Goal: Task Accomplishment & Management: Use online tool/utility

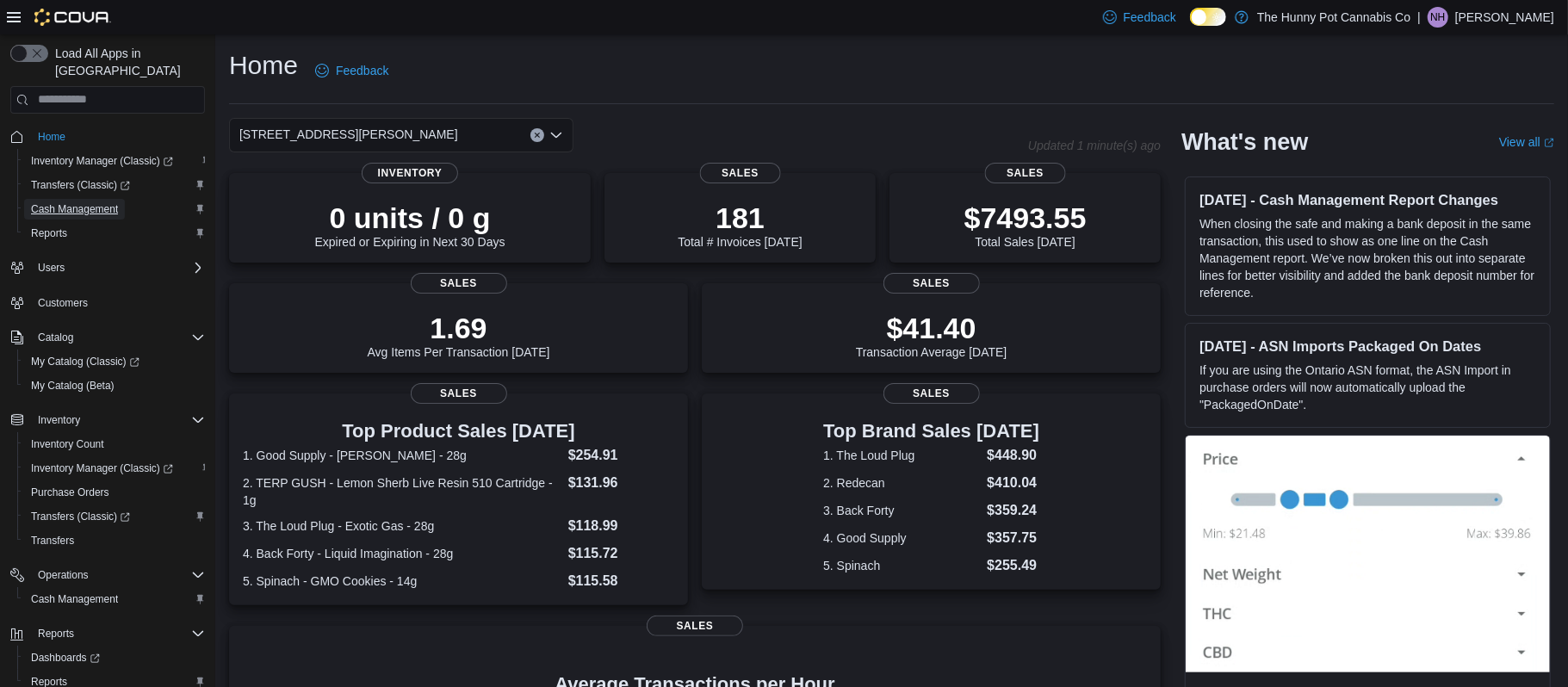
click at [92, 202] on span "Cash Management" at bounding box center [74, 209] width 87 height 14
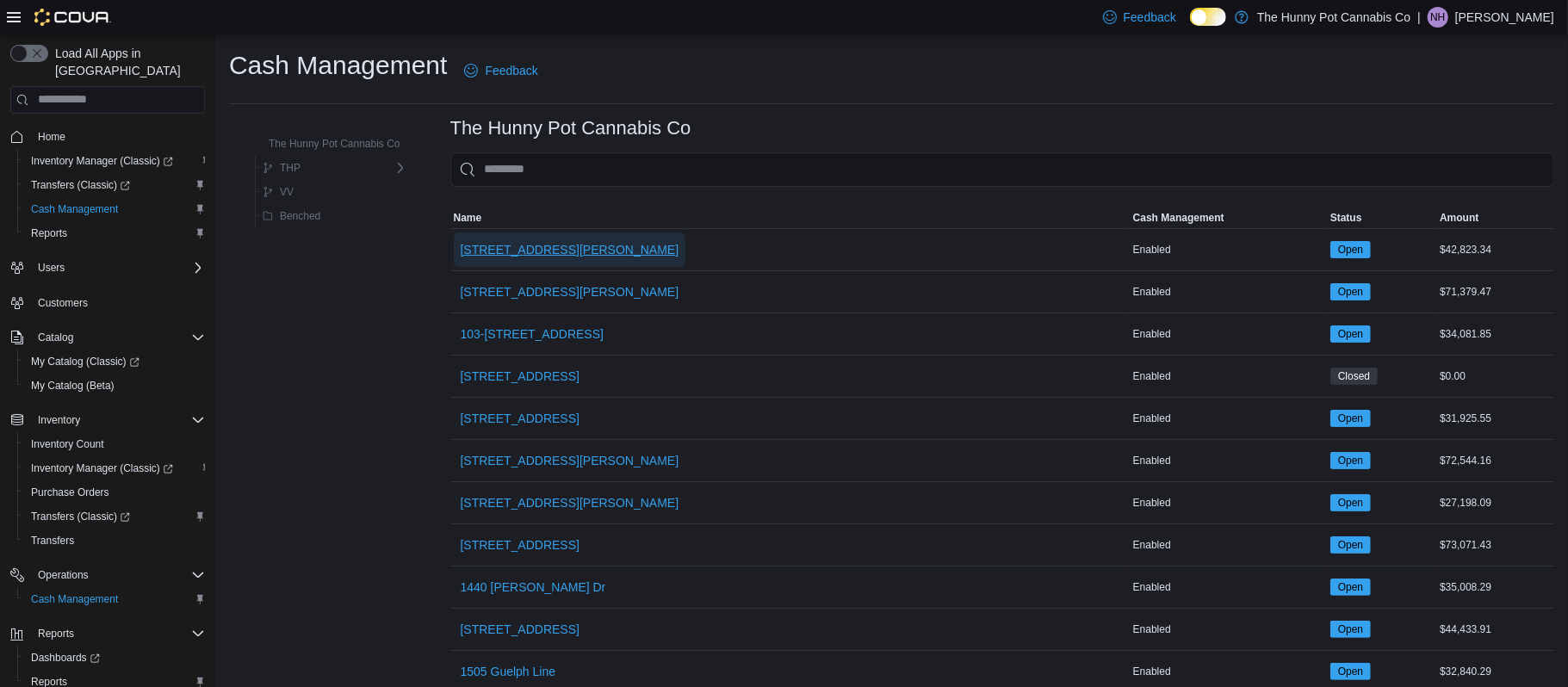
click at [555, 243] on span "[STREET_ADDRESS][PERSON_NAME]" at bounding box center [570, 249] width 219 height 17
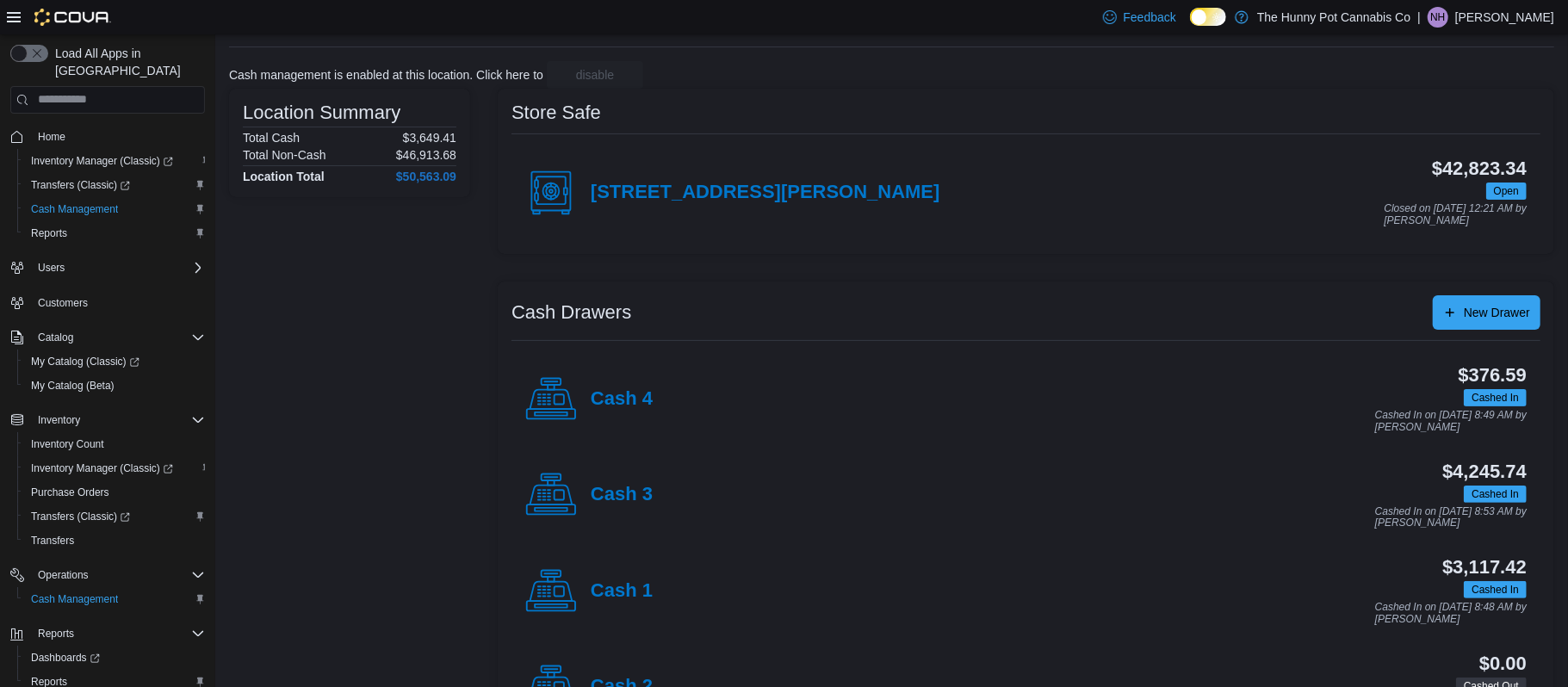
scroll to position [94, 0]
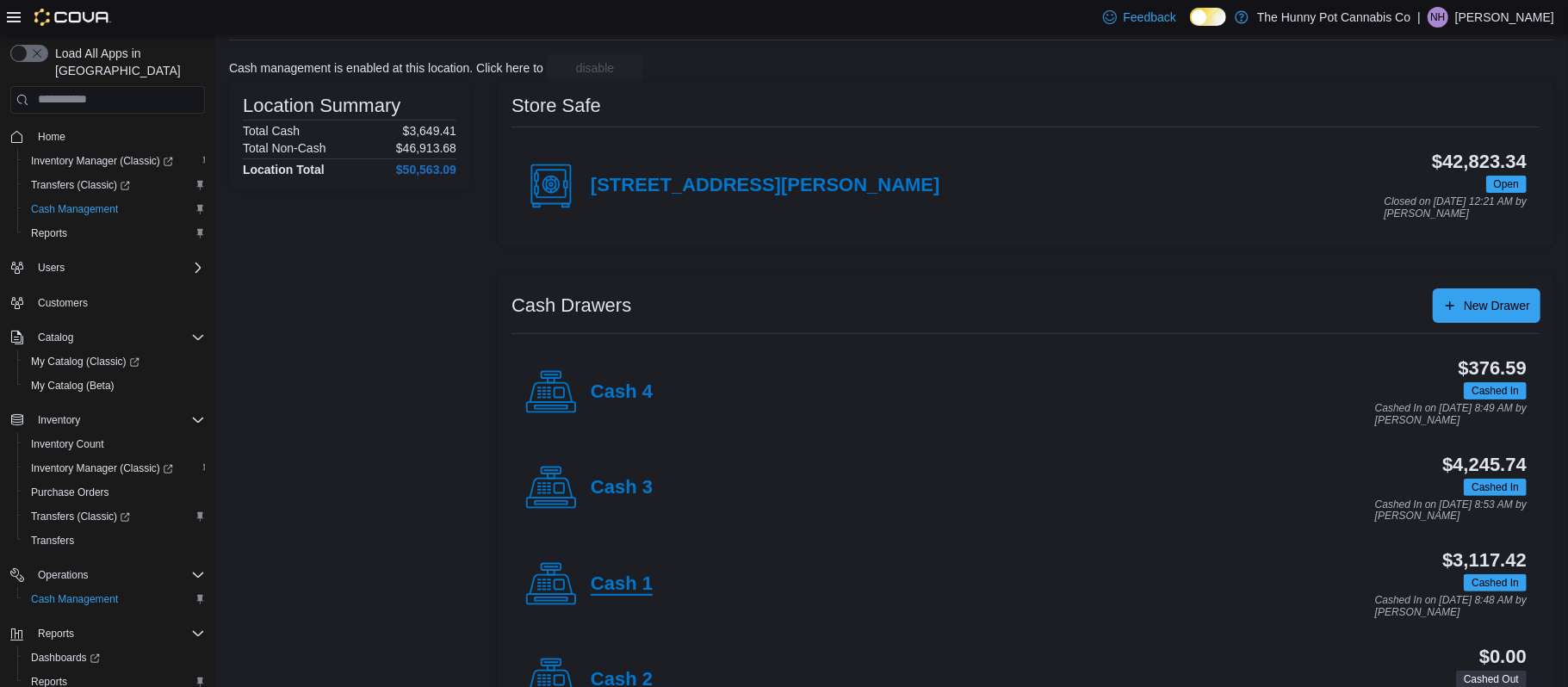
click at [636, 589] on h4 "Cash 1" at bounding box center [621, 585] width 62 height 23
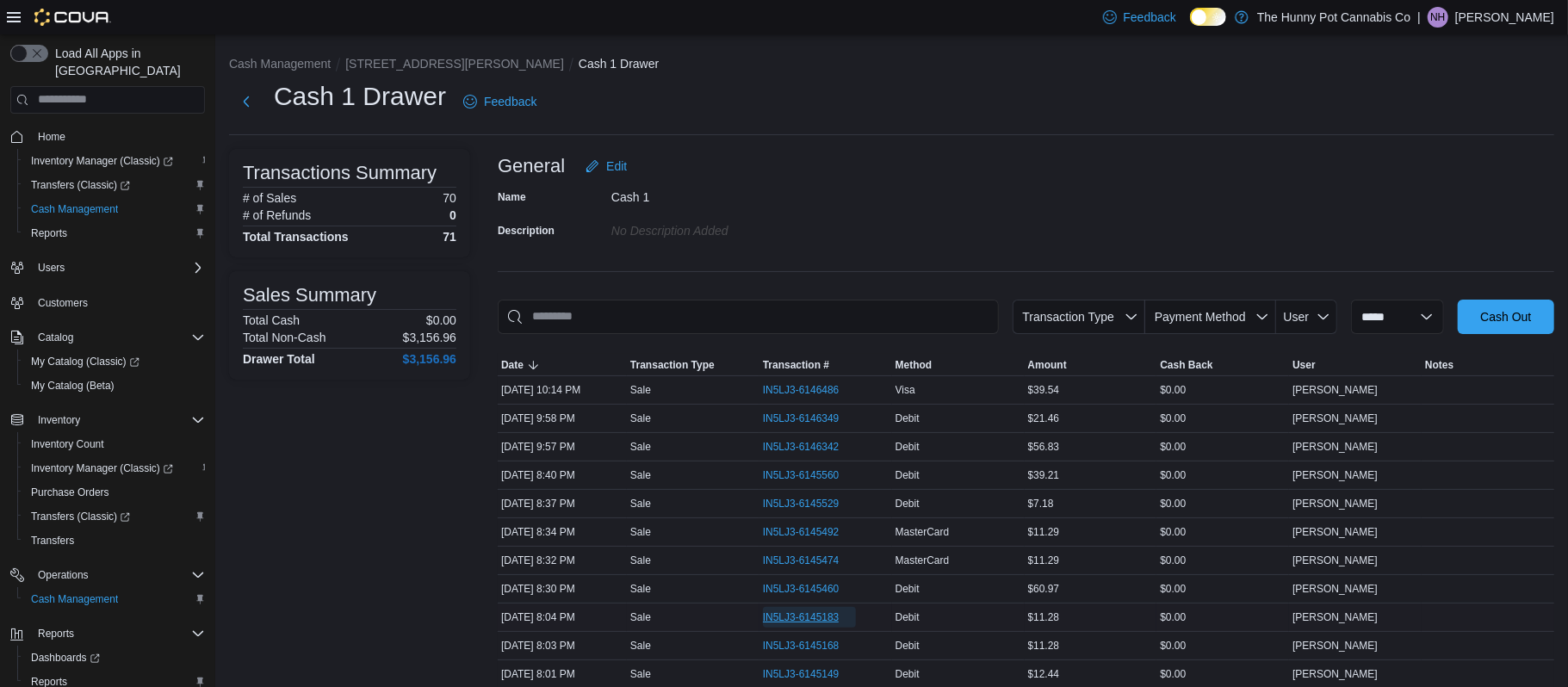
click at [795, 624] on span "IN5LJ3-6145183" at bounding box center [800, 617] width 77 height 14
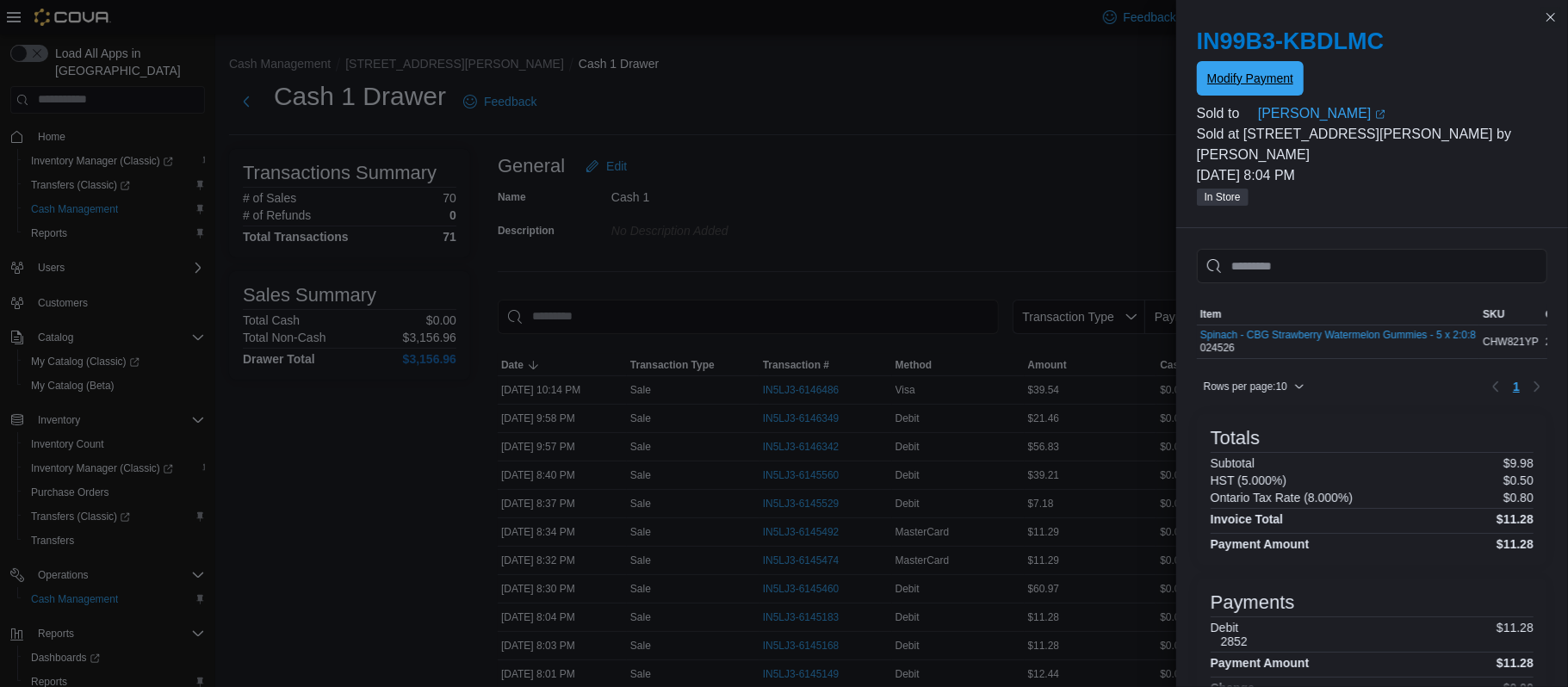
click at [1216, 80] on span "Modify Payment" at bounding box center [1250, 78] width 87 height 17
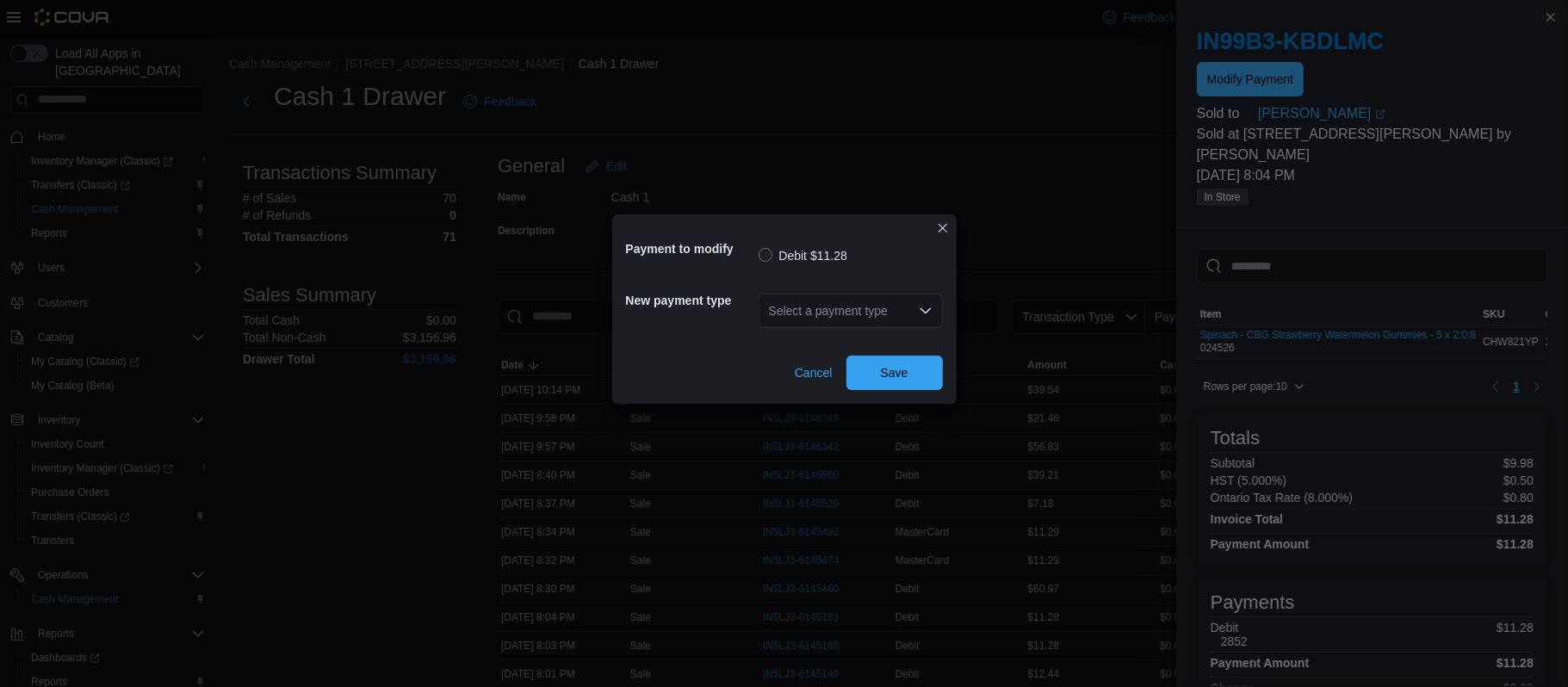
click at [809, 305] on div "Select a payment type" at bounding box center [850, 310] width 184 height 35
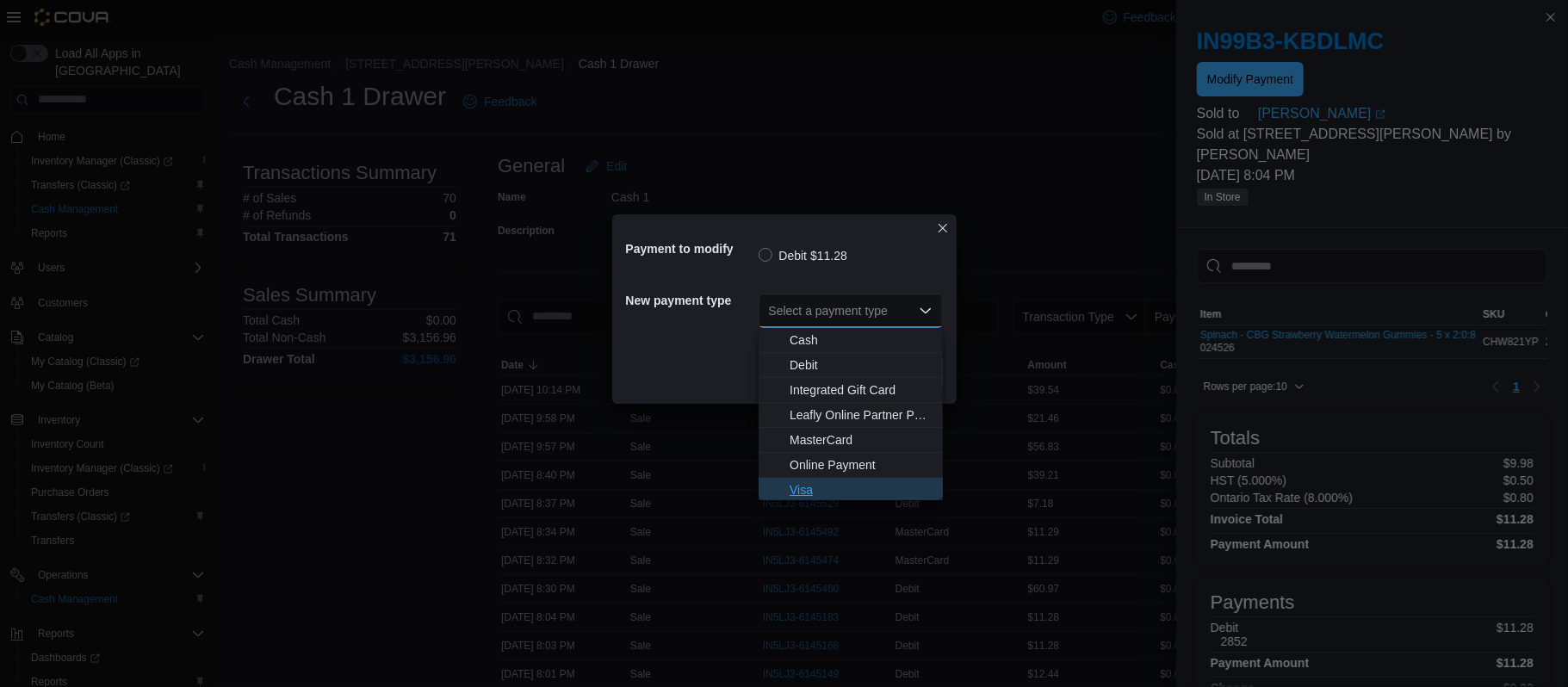
click at [805, 478] on button "Visa" at bounding box center [850, 490] width 184 height 25
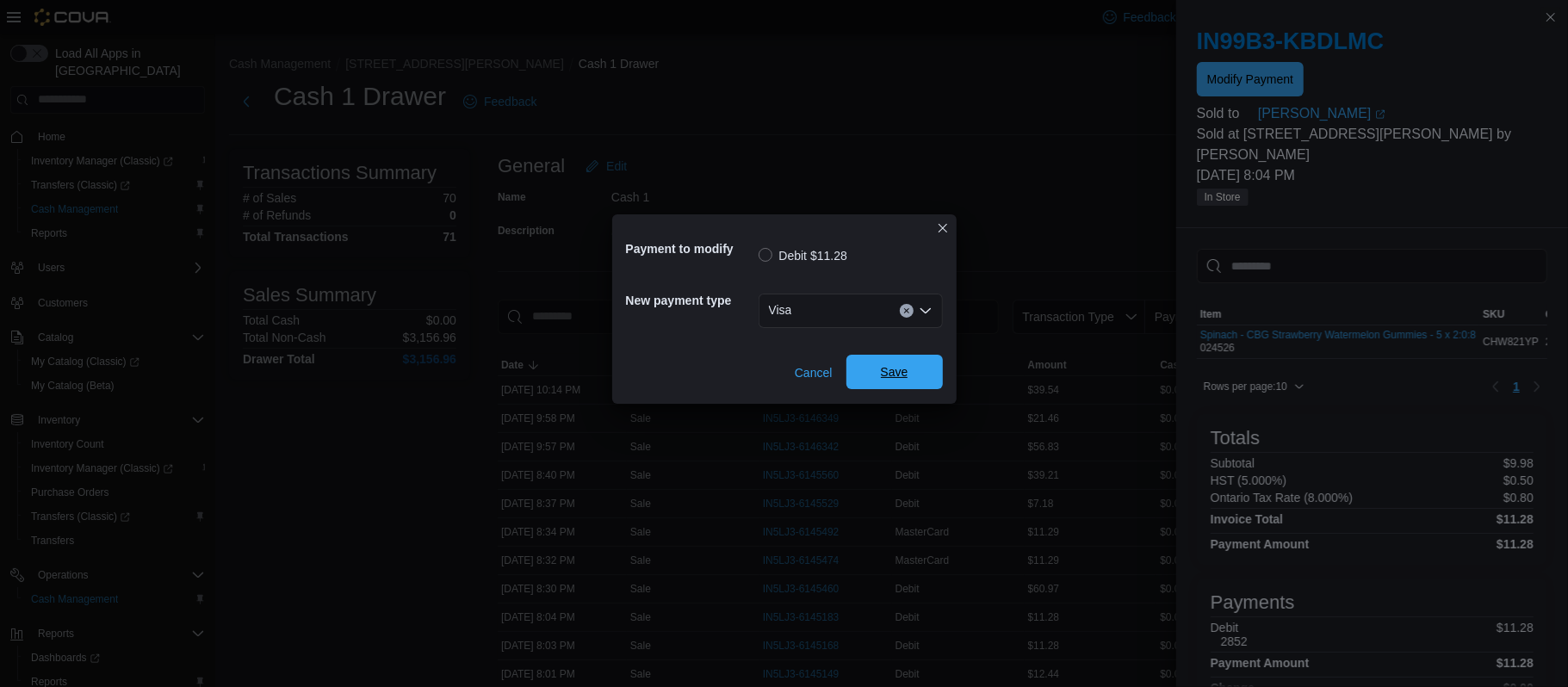
click at [902, 371] on span "Save" at bounding box center [895, 371] width 28 height 17
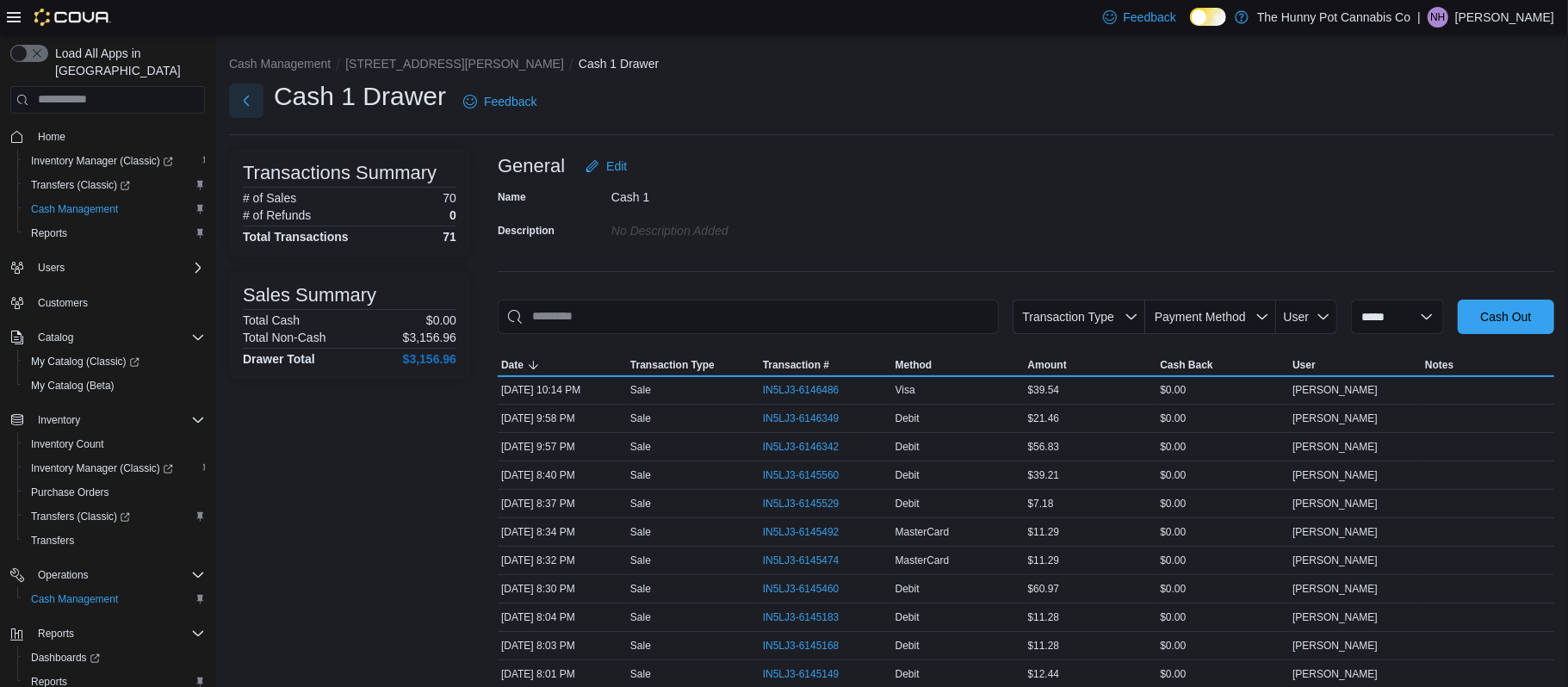
click at [246, 103] on button "Next" at bounding box center [246, 100] width 35 height 35
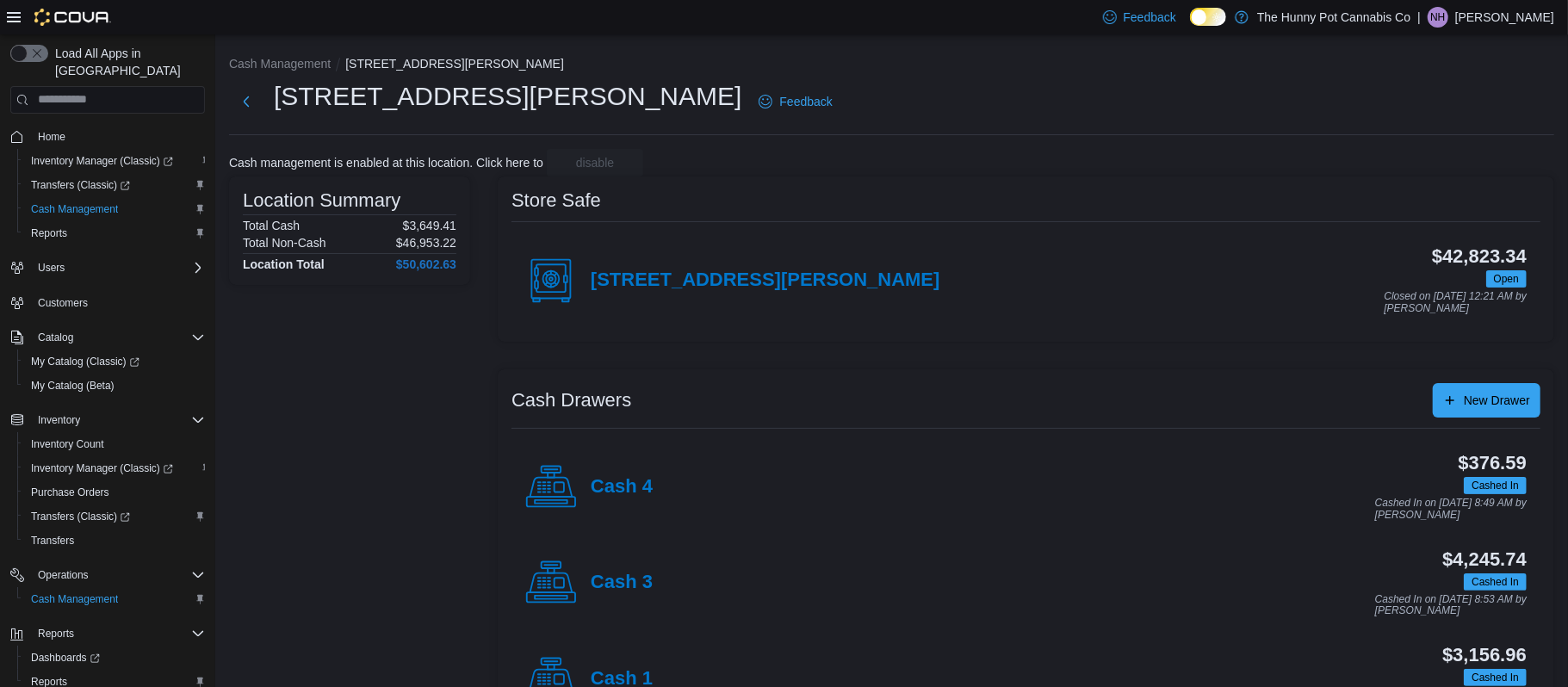
scroll to position [165, 0]
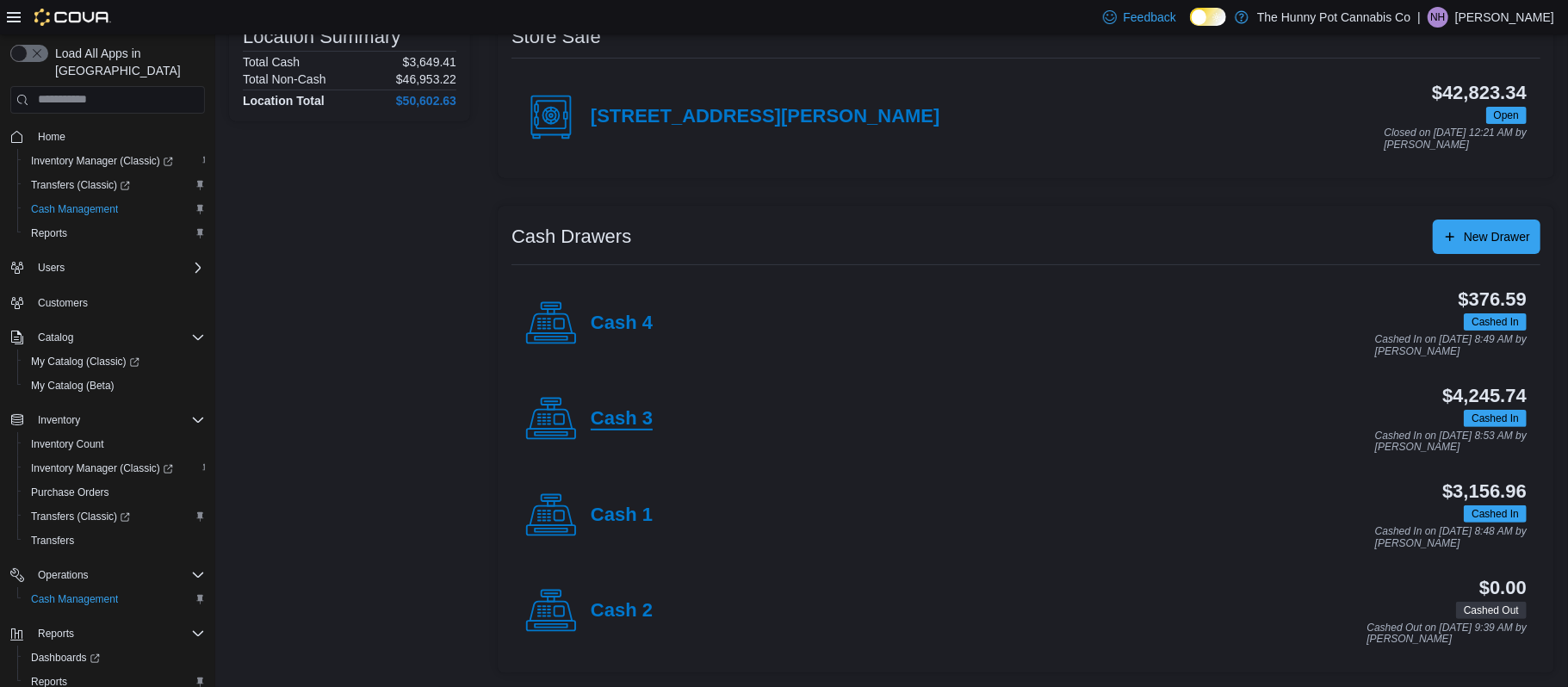
click at [643, 413] on h4 "Cash 3" at bounding box center [621, 419] width 62 height 23
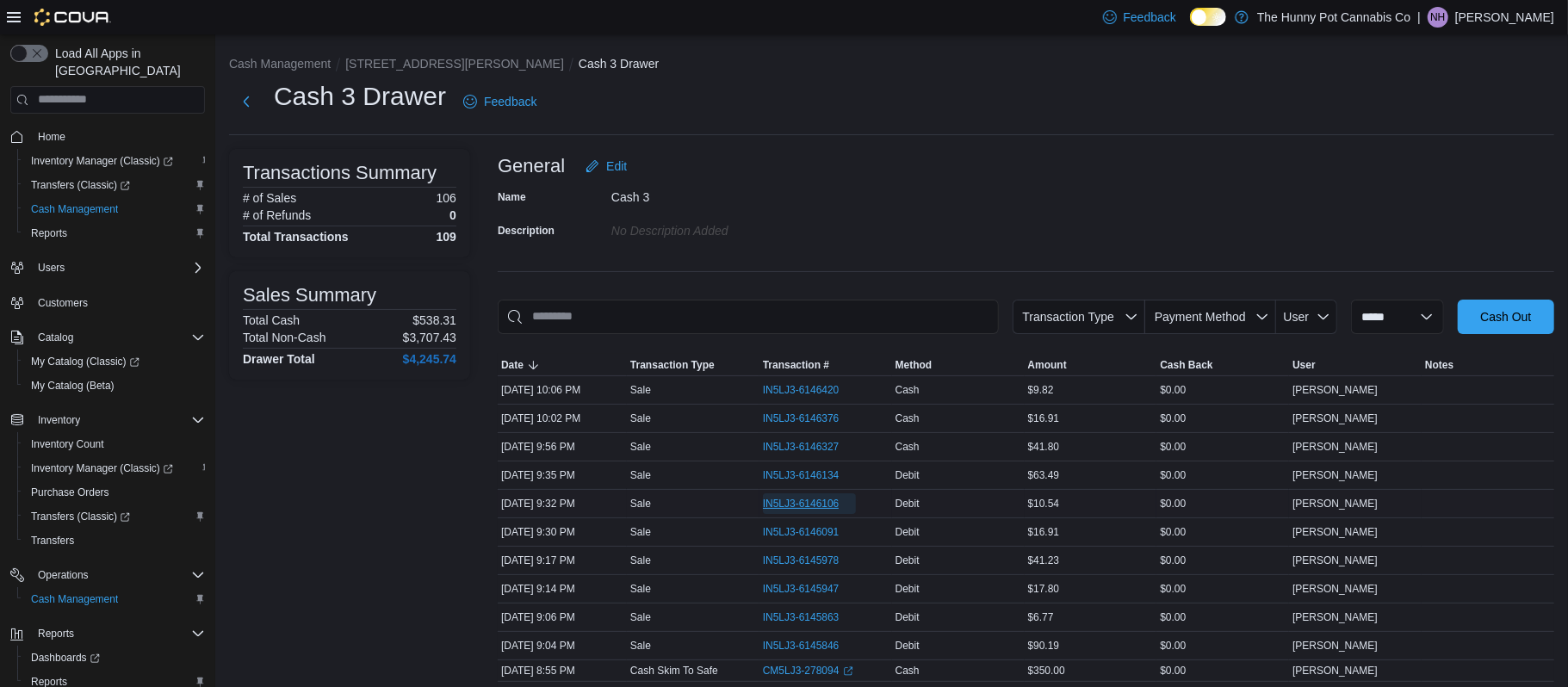
click at [801, 497] on span "IN5LJ3-6146106" at bounding box center [800, 504] width 77 height 14
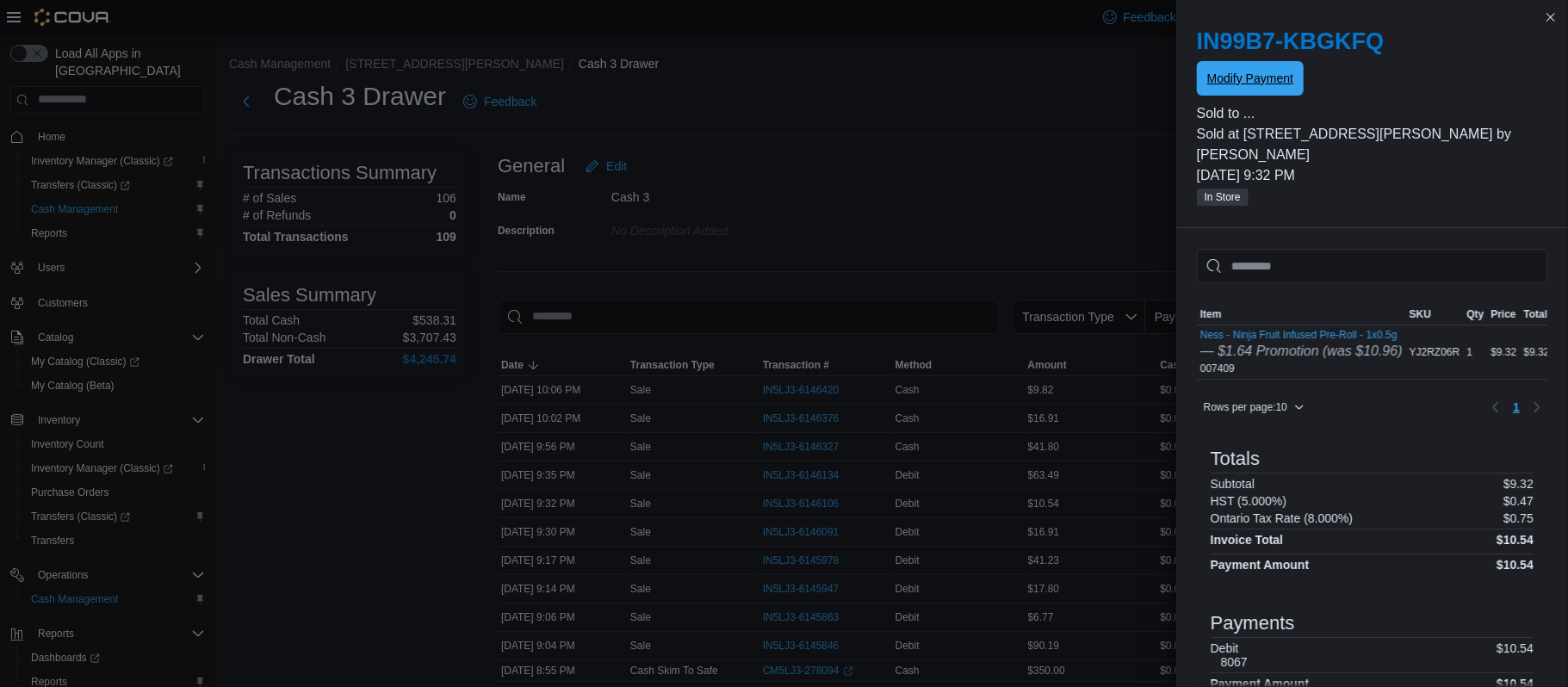
click at [1243, 86] on span "Modify Payment" at bounding box center [1250, 78] width 87 height 17
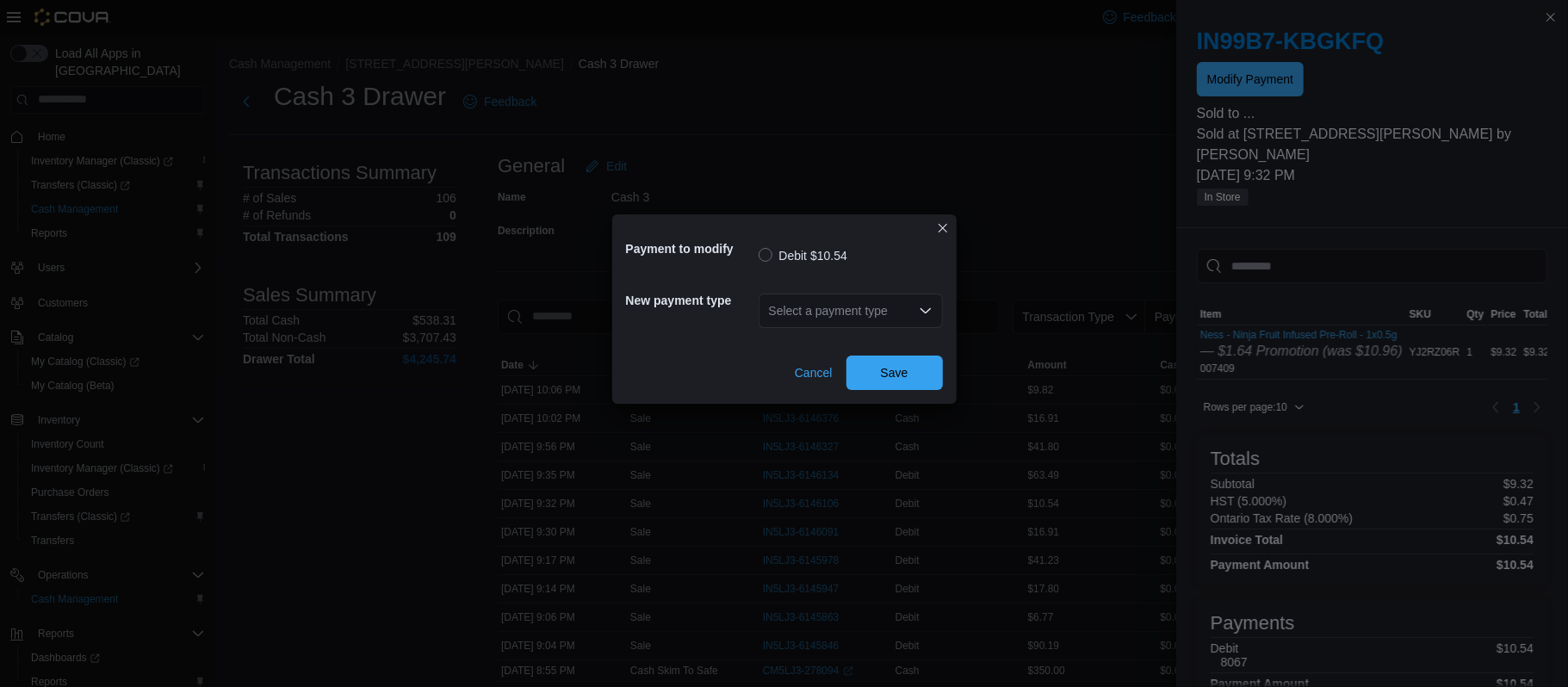
click at [860, 323] on div "Select a payment type" at bounding box center [850, 310] width 184 height 35
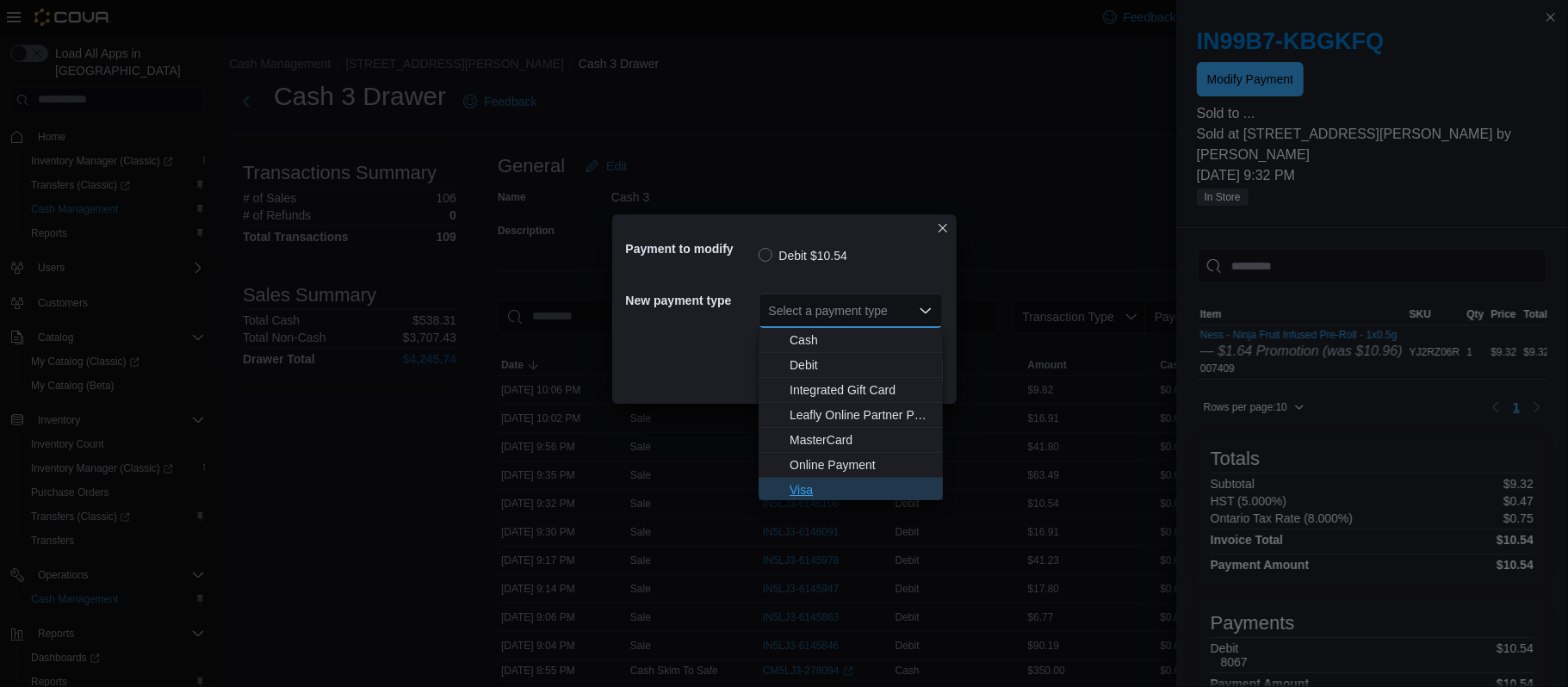
click at [829, 491] on span "Visa" at bounding box center [861, 489] width 143 height 17
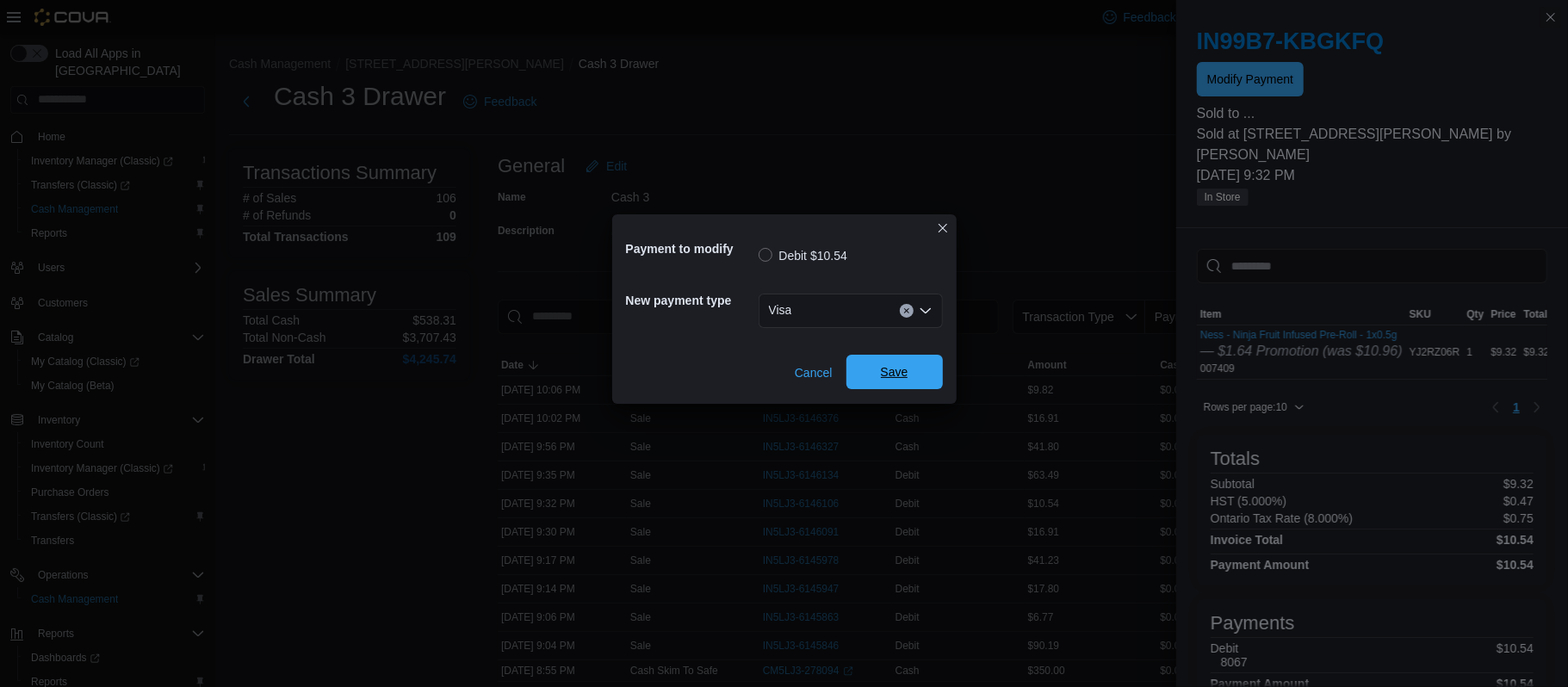
click at [925, 372] on span "Save" at bounding box center [895, 372] width 76 height 35
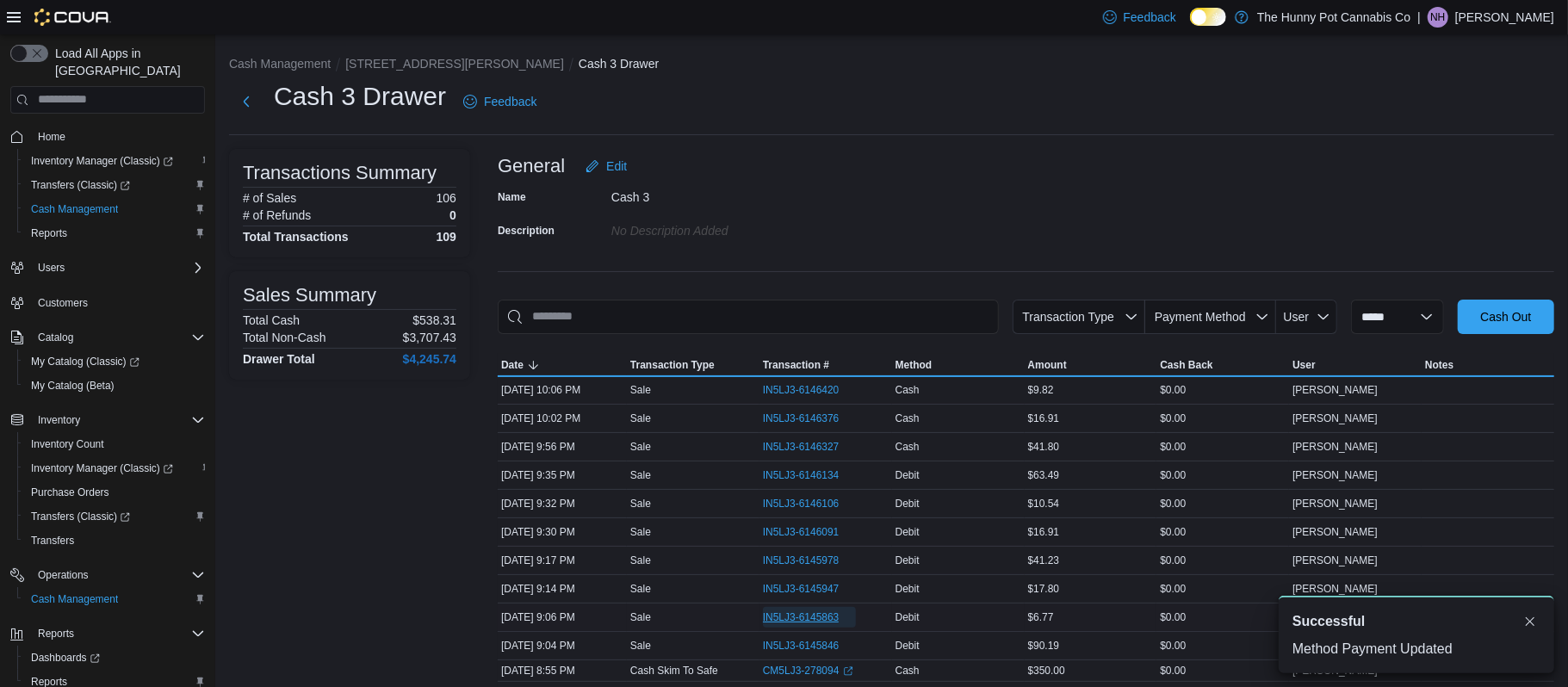
click at [785, 620] on span "IN5LJ3-6145863" at bounding box center [800, 617] width 77 height 14
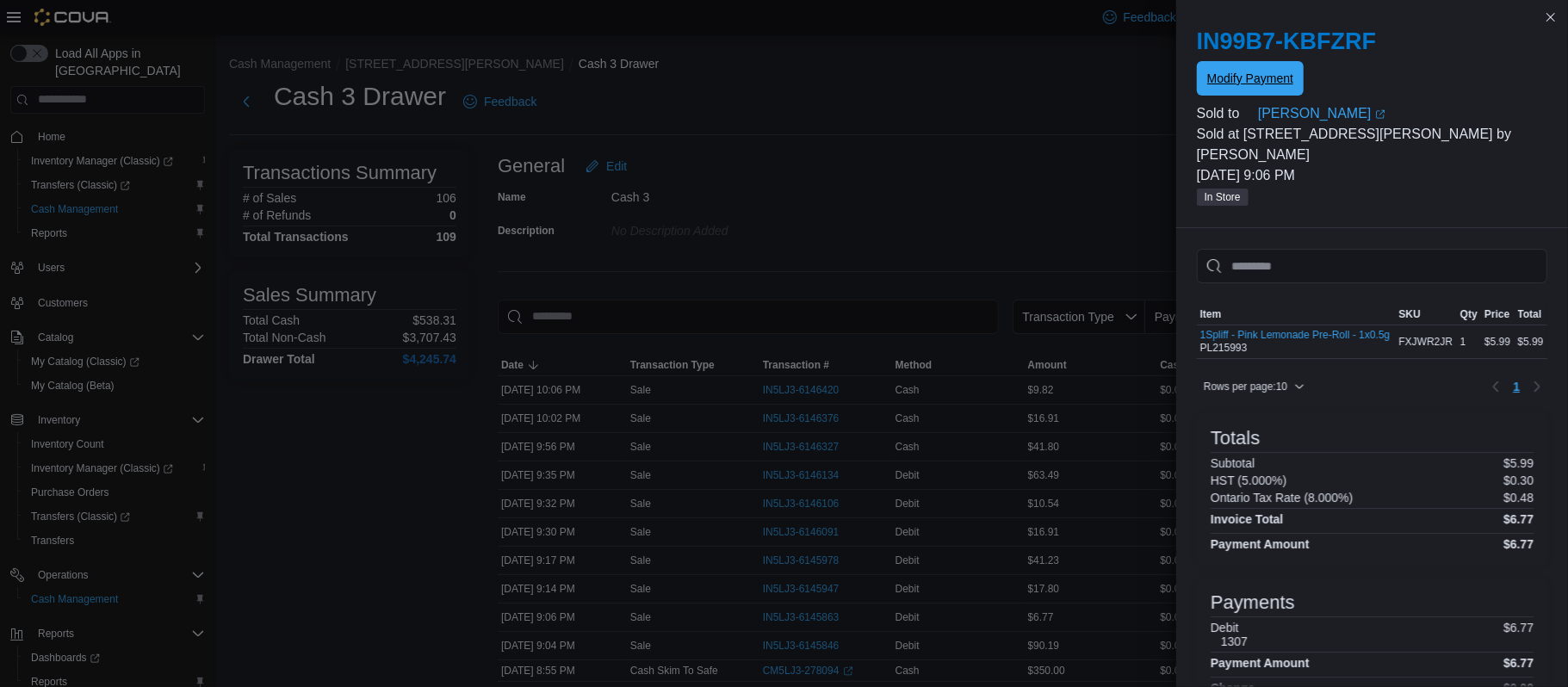
click at [1245, 84] on span "Modify Payment" at bounding box center [1250, 78] width 87 height 17
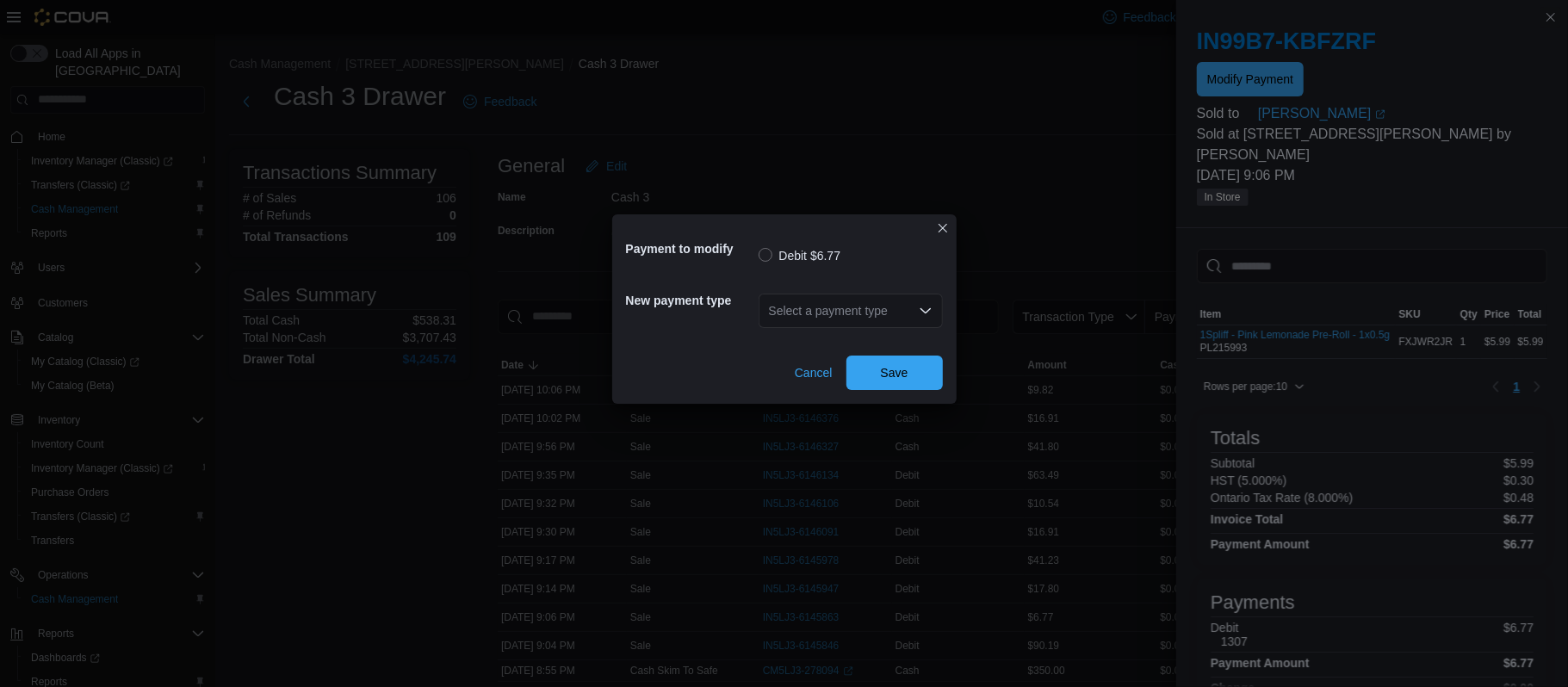
click at [818, 317] on div "Select a payment type" at bounding box center [850, 310] width 184 height 35
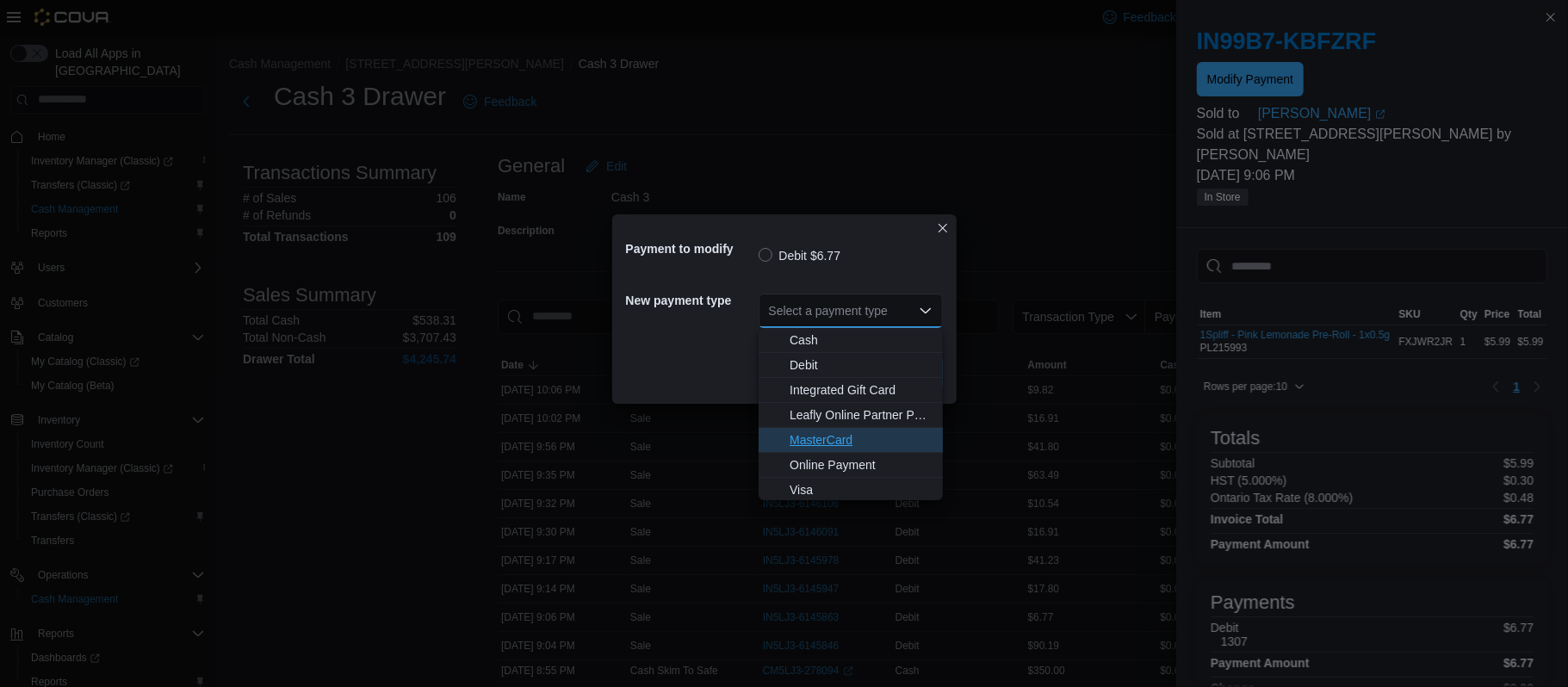
click at [811, 435] on span "MasterCard" at bounding box center [861, 439] width 143 height 17
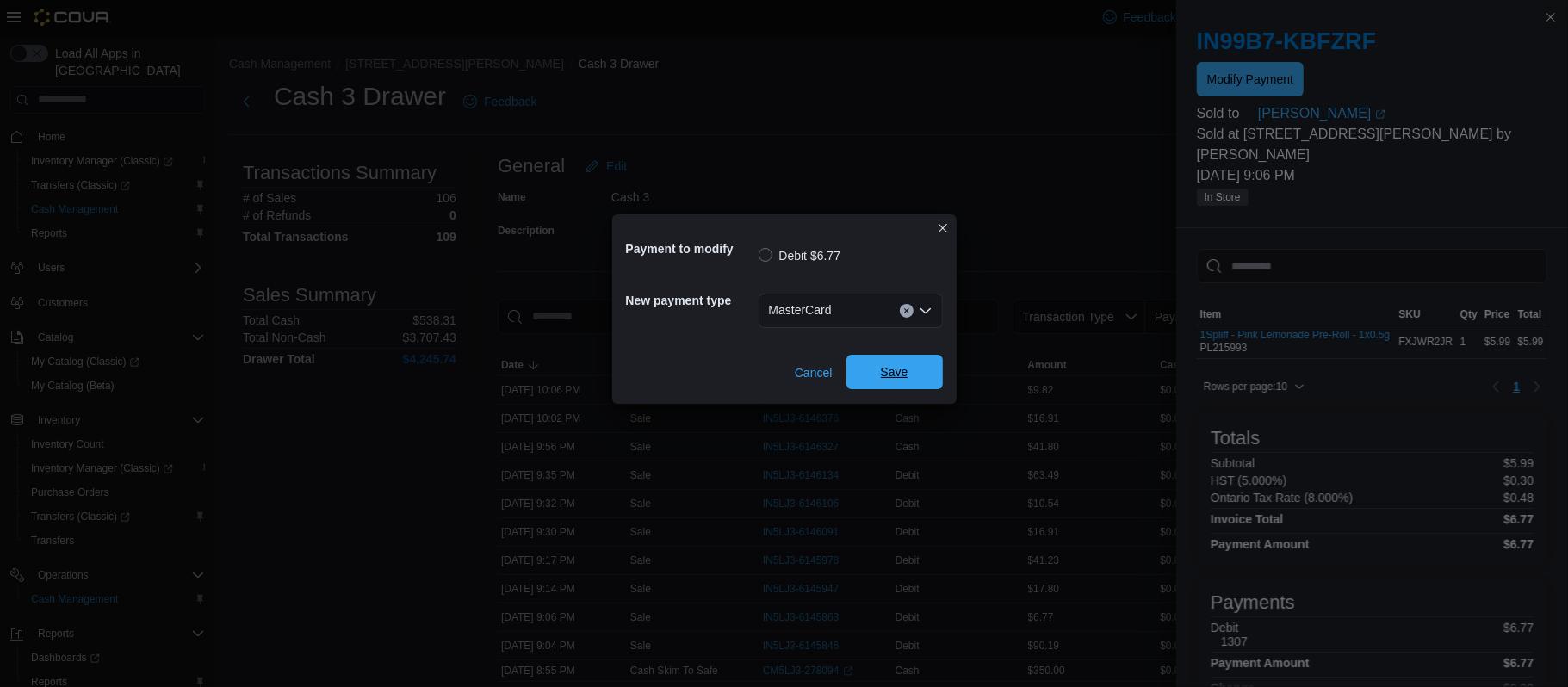
click at [876, 373] on span "Save" at bounding box center [895, 372] width 76 height 35
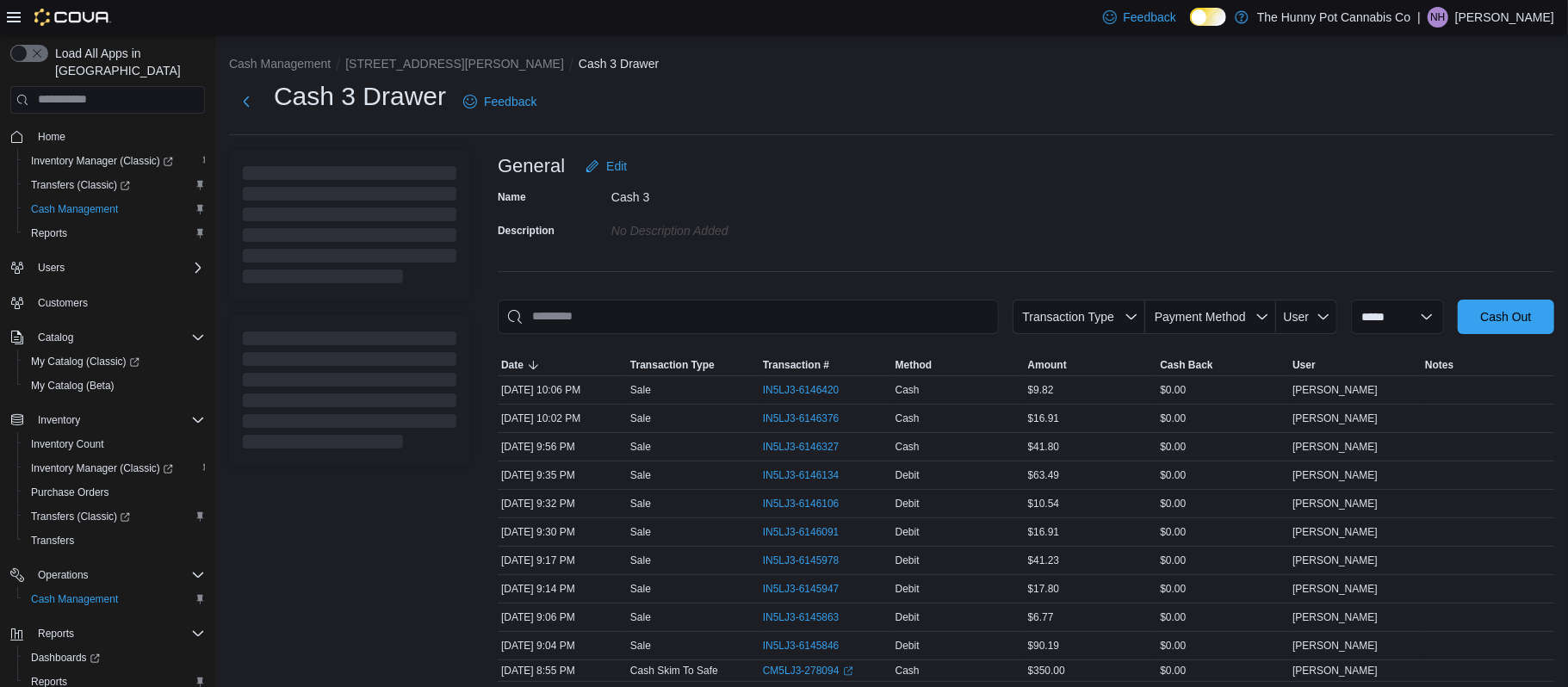
scroll to position [555, 0]
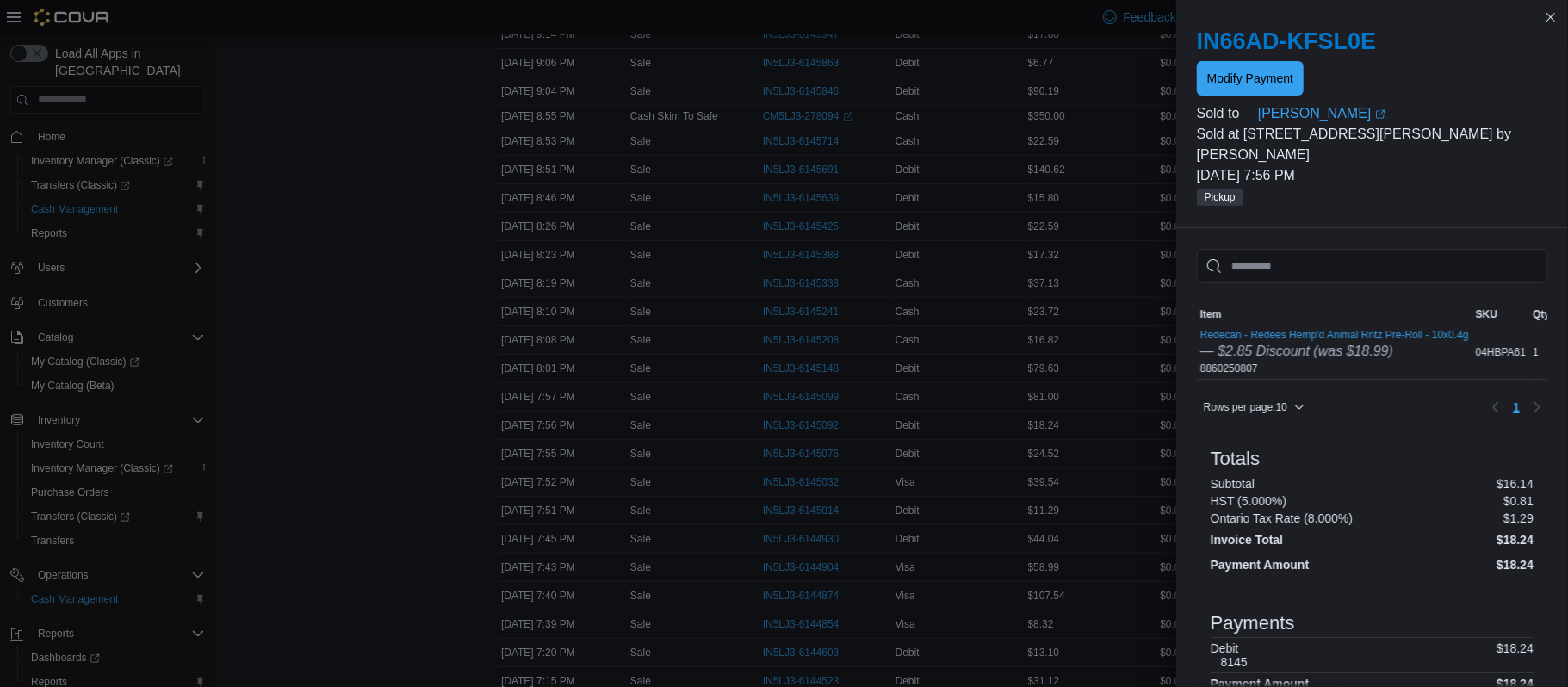
click at [1222, 86] on span "Modify Payment" at bounding box center [1250, 78] width 87 height 17
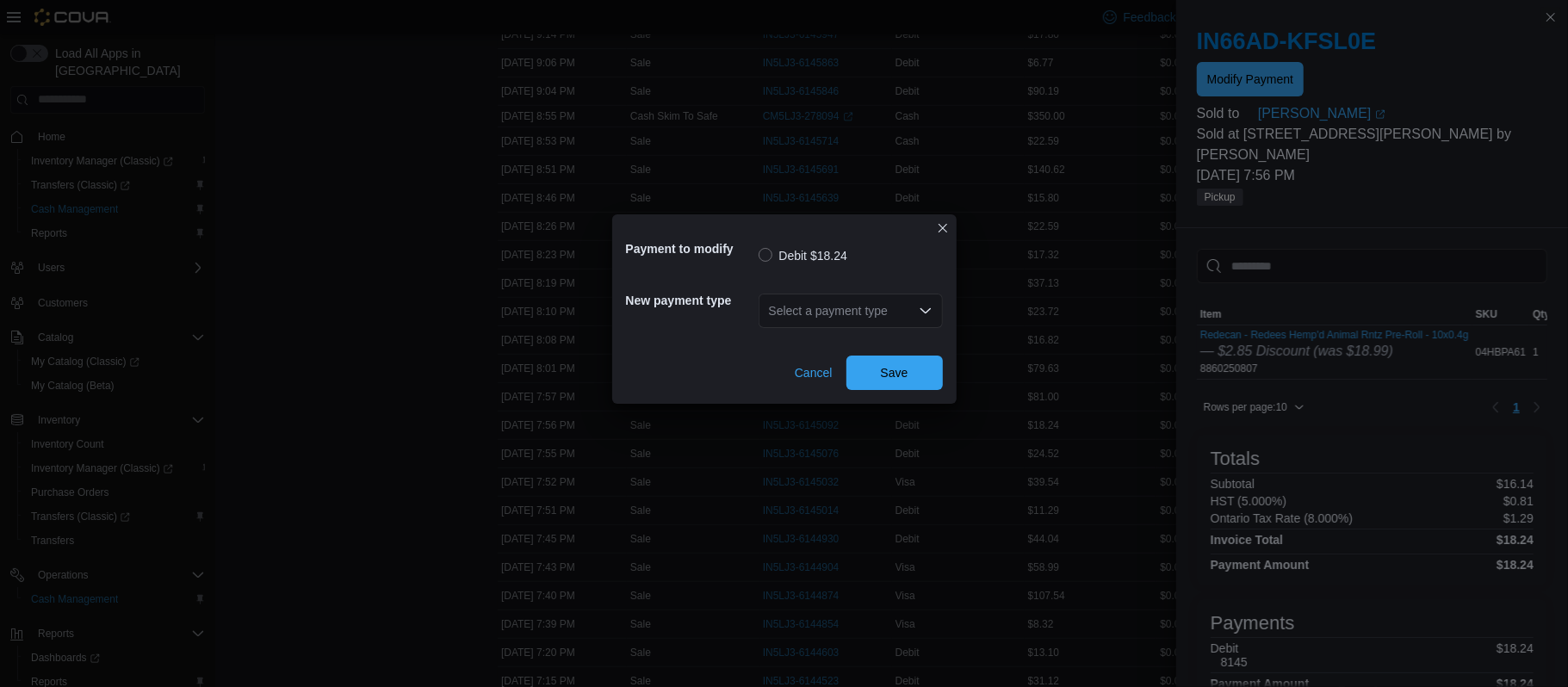
click at [857, 310] on div "Select a payment type" at bounding box center [850, 310] width 184 height 35
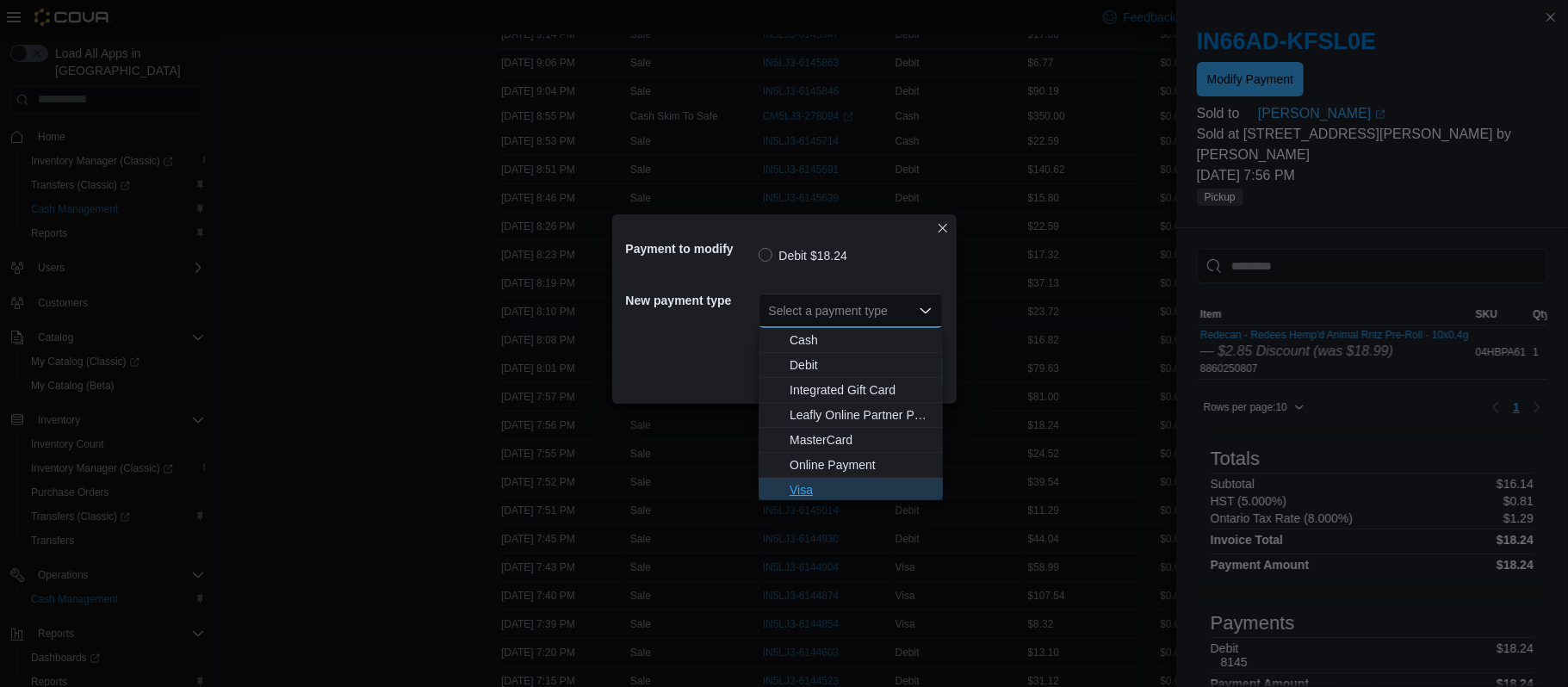
click at [813, 498] on button "Visa" at bounding box center [850, 490] width 184 height 25
